Goal: Information Seeking & Learning: Learn about a topic

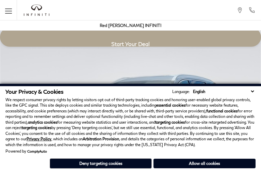
scroll to position [1136, 0]
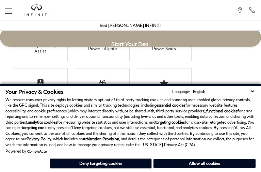
scroll to position [1136, 0]
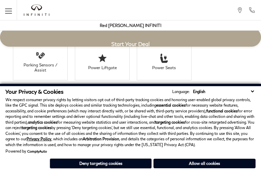
scroll to position [1133, 0]
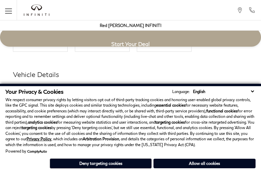
scroll to position [1146, 0]
